Goal: Task Accomplishment & Management: Manage account settings

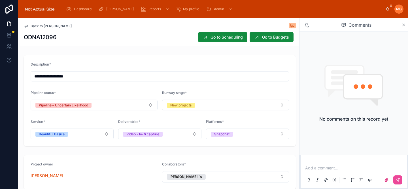
click at [37, 26] on span "Back to [PERSON_NAME]" at bounding box center [51, 26] width 41 height 5
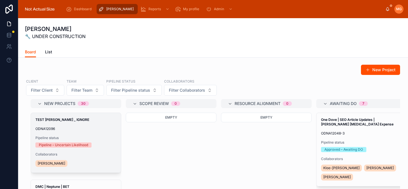
click at [91, 133] on div "TEST [PERSON_NAME] _ IGNORE ODNA12096 Pipeline status Pipeline – Uncertain Like…" at bounding box center [76, 143] width 90 height 60
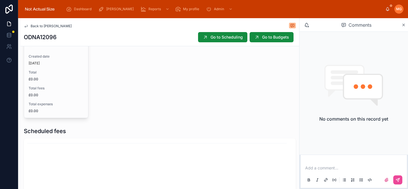
scroll to position [367, 0]
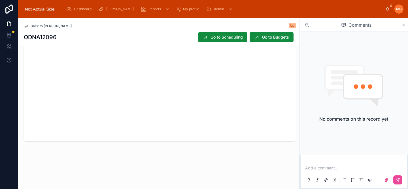
click at [404, 24] on icon at bounding box center [404, 25] width 4 height 5
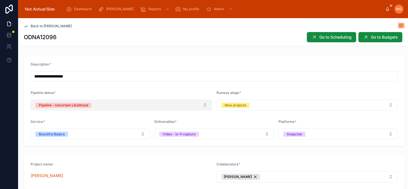
click at [87, 102] on span "Pipeline – Uncertain Likelihood" at bounding box center [63, 105] width 56 height 6
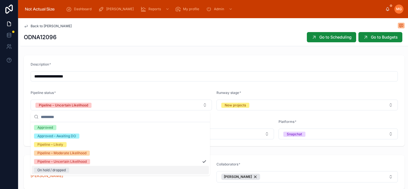
click at [75, 171] on div "On hold / dropped" at bounding box center [120, 170] width 177 height 9
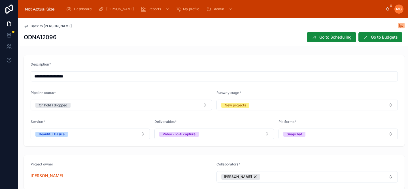
click at [26, 24] on icon at bounding box center [26, 26] width 5 height 5
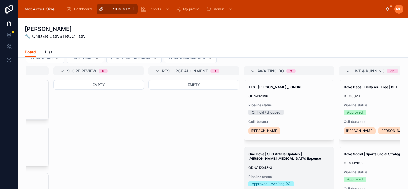
scroll to position [0, 111]
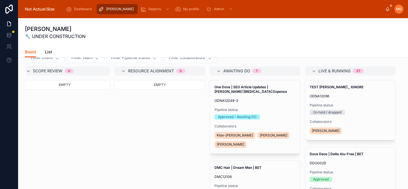
drag, startPoint x: 240, startPoint y: 110, endPoint x: 115, endPoint y: 187, distance: 146.7
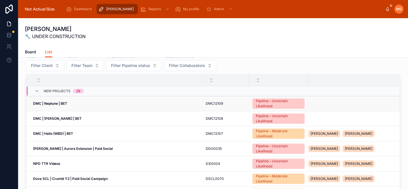
scroll to position [25, 0]
click at [44, 89] on span "New projects" at bounding box center [57, 91] width 27 height 5
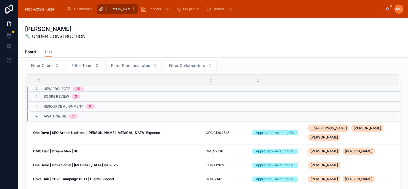
click at [35, 118] on icon at bounding box center [37, 116] width 5 height 5
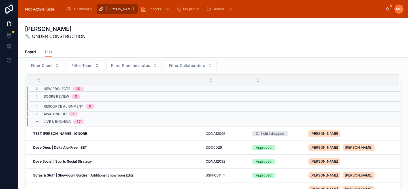
click at [36, 121] on icon at bounding box center [37, 121] width 5 height 5
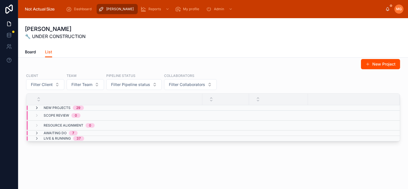
click at [38, 107] on icon at bounding box center [37, 107] width 5 height 5
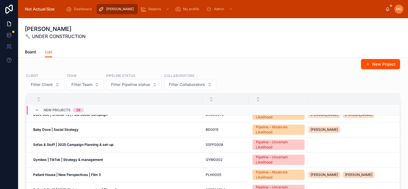
scroll to position [0, 0]
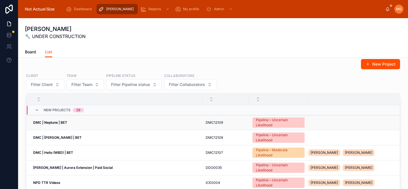
click at [74, 125] on td "DMC | Neptune | BET DMC | Neptune | BET" at bounding box center [114, 122] width 176 height 15
click at [56, 122] on strong "DMC | Neptune | BET" at bounding box center [50, 122] width 34 height 4
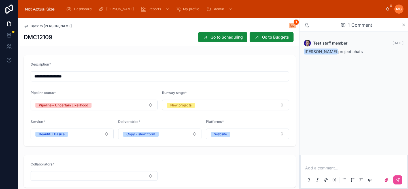
click at [29, 26] on link "Back to [PERSON_NAME]" at bounding box center [48, 26] width 48 height 5
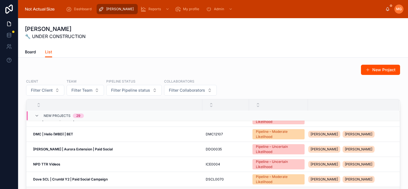
scroll to position [27, 0]
